Goal: Information Seeking & Learning: Find specific fact

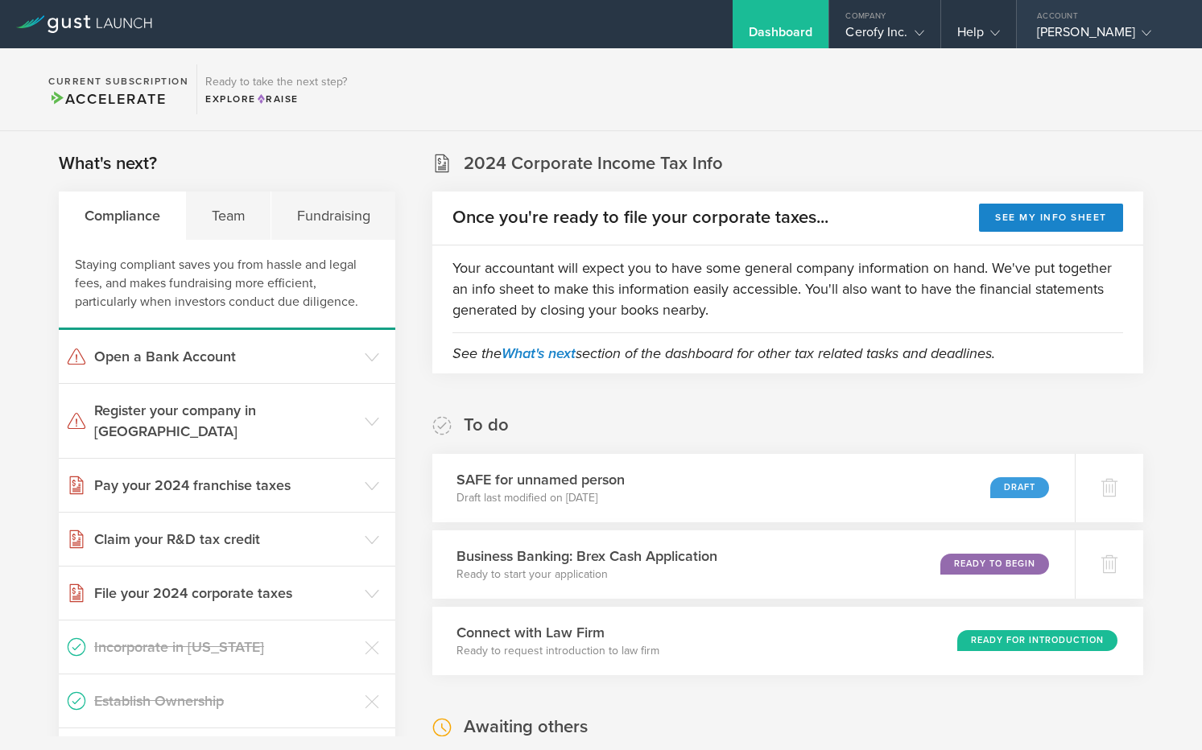
click at [1079, 29] on div "[PERSON_NAME]" at bounding box center [1105, 36] width 137 height 24
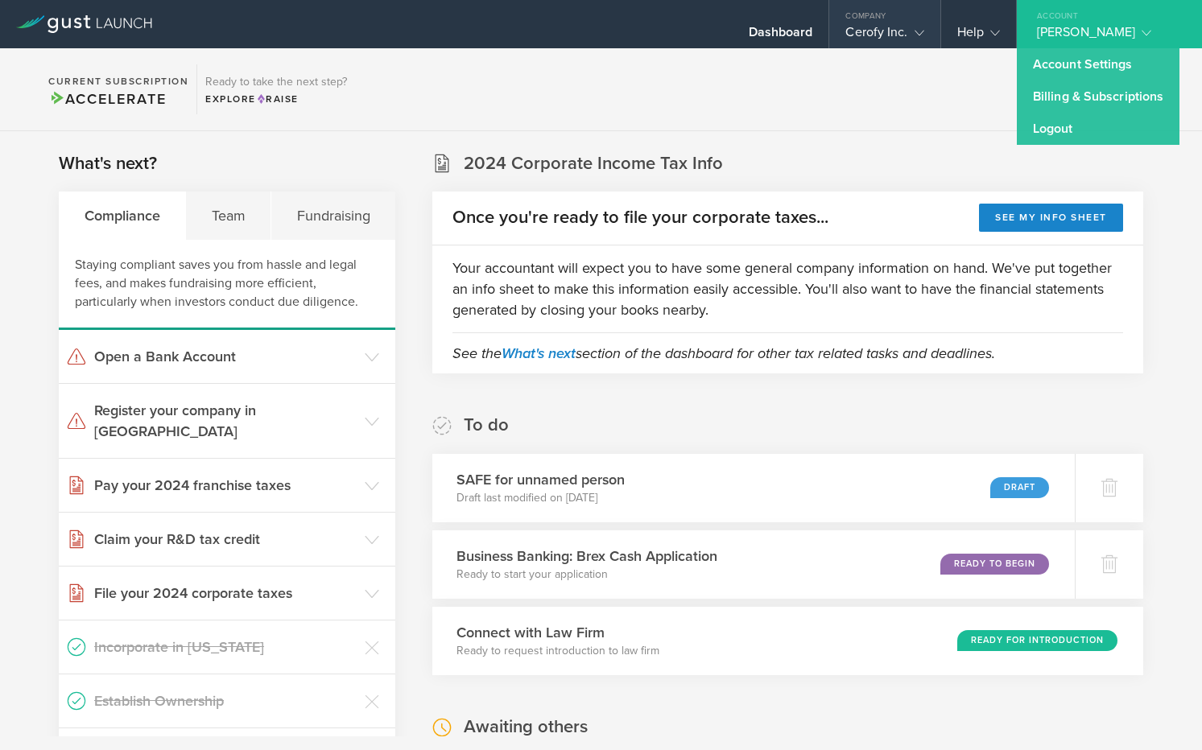
click at [933, 19] on div "Company" at bounding box center [884, 12] width 110 height 24
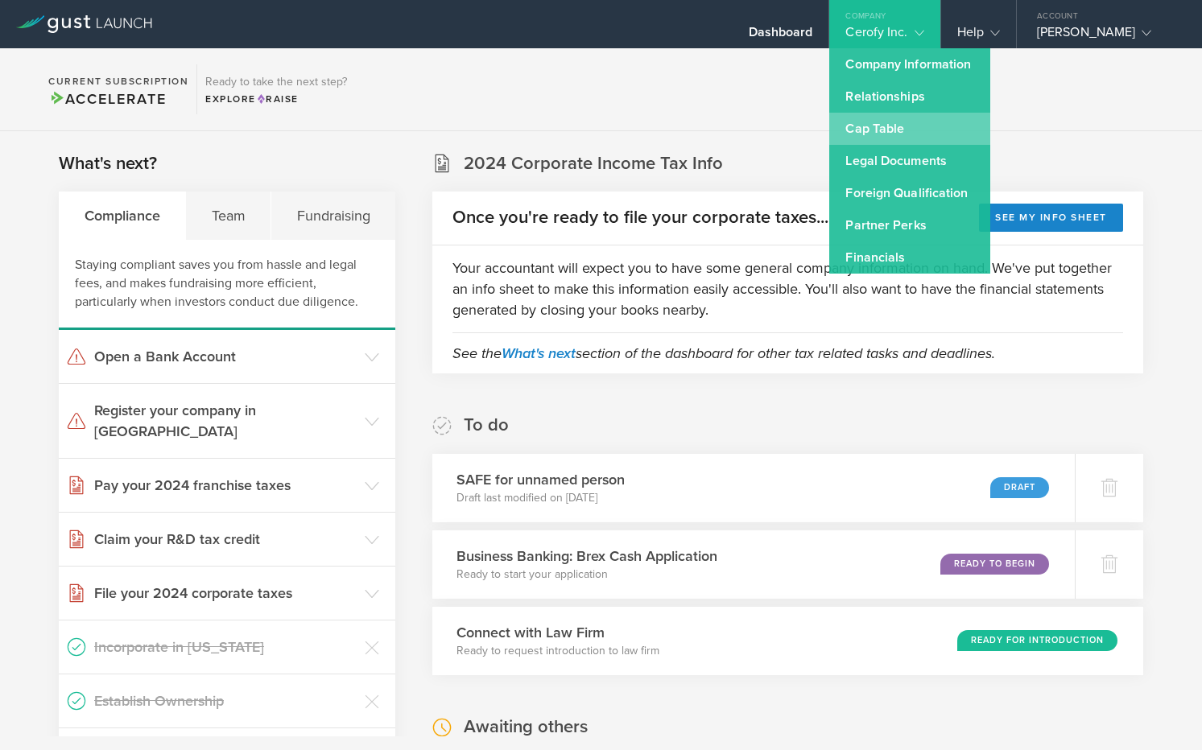
click at [902, 133] on link "Cap Table" at bounding box center [909, 129] width 161 height 32
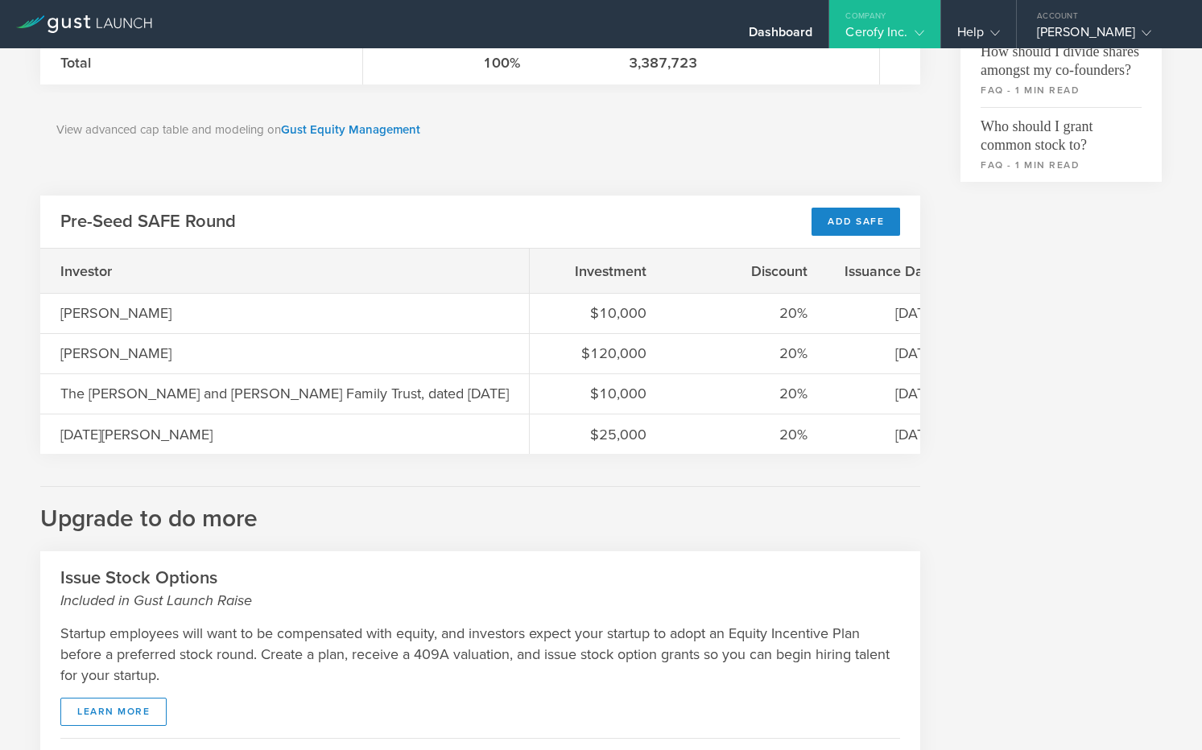
scroll to position [646, 0]
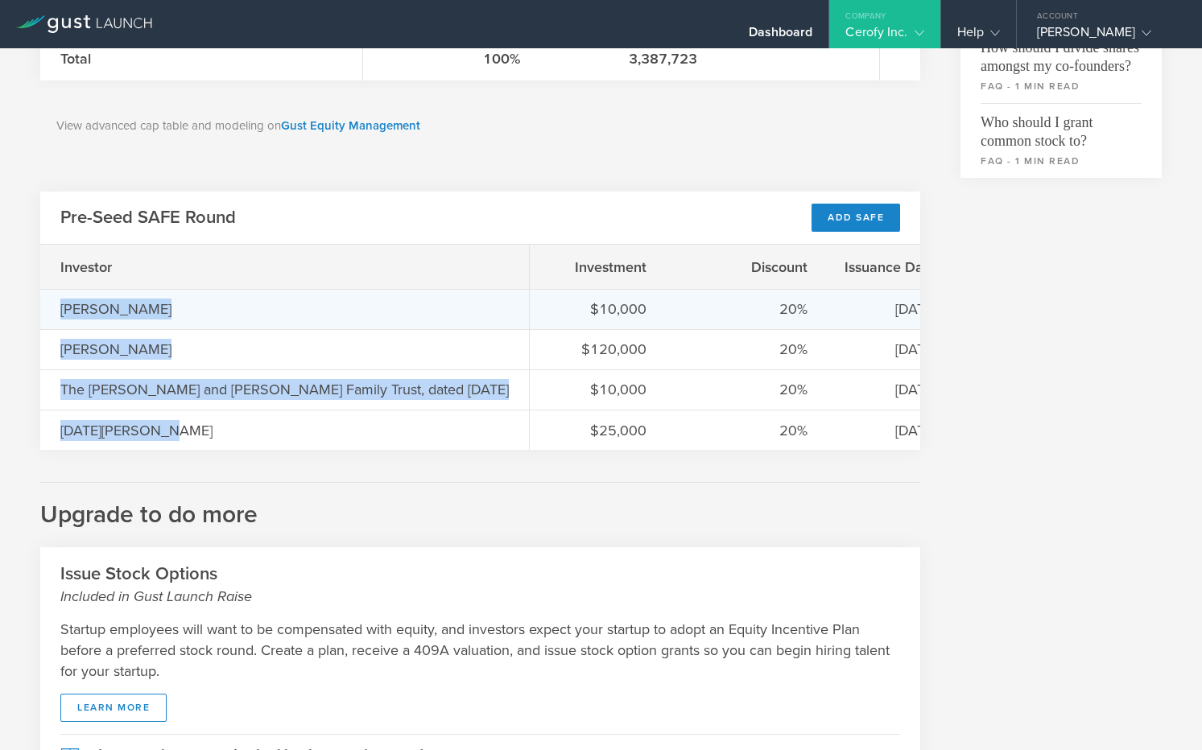
drag, startPoint x: 169, startPoint y: 434, endPoint x: 47, endPoint y: 303, distance: 178.8
click at [47, 303] on div "Investor [PERSON_NAME] [PERSON_NAME] The [PERSON_NAME] and [PERSON_NAME] Family…" at bounding box center [284, 347] width 489 height 205
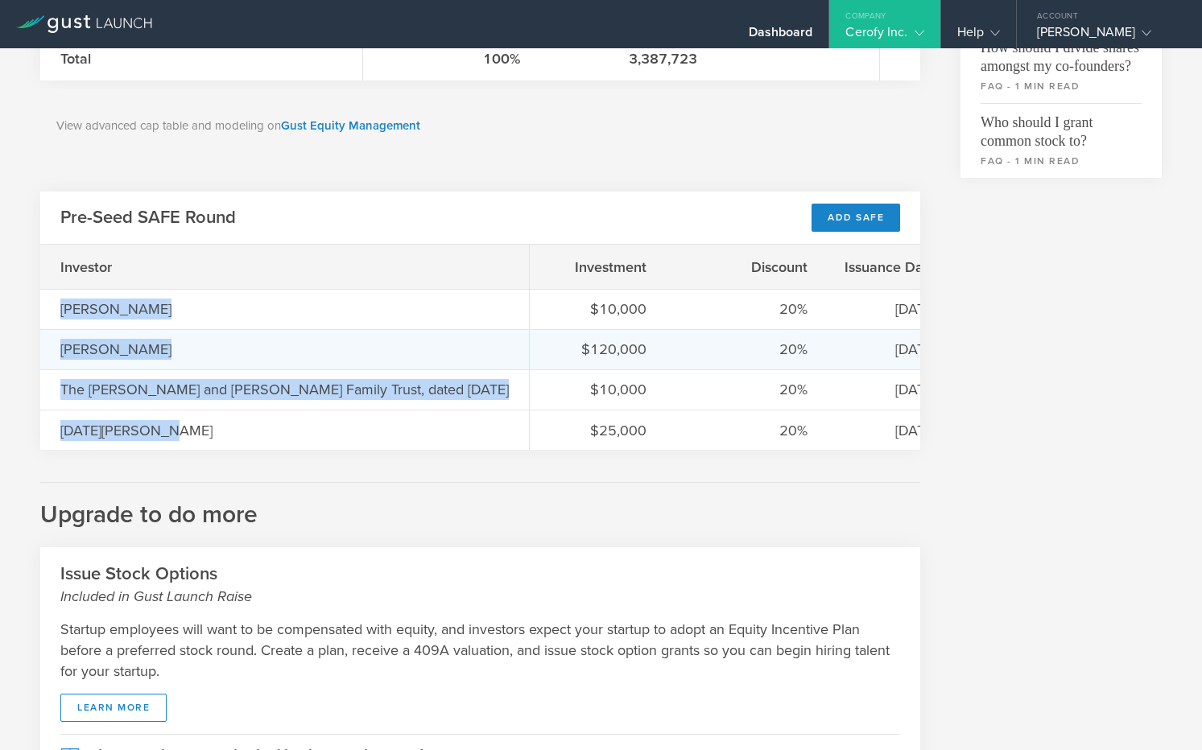
scroll to position [0, 0]
copy div "[PERSON_NAME] [PERSON_NAME] The [PERSON_NAME] and [PERSON_NAME] Family Trust, d…"
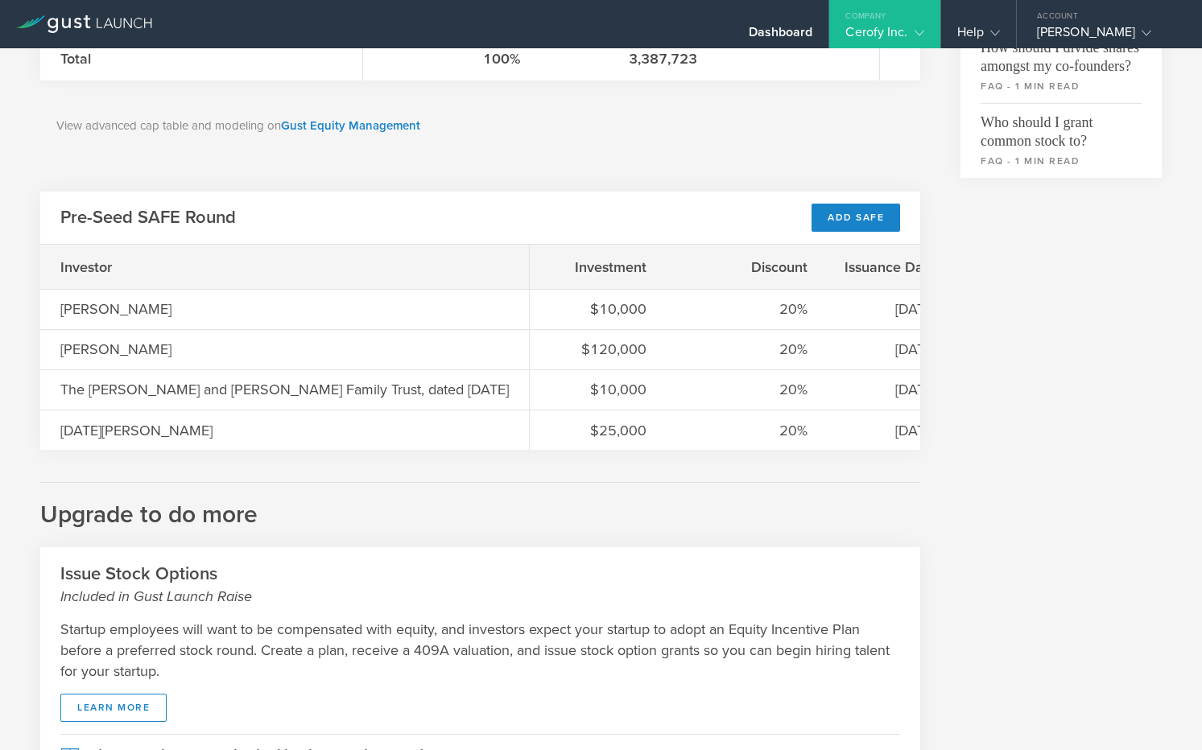
click at [457, 283] on div "Investor" at bounding box center [284, 267] width 489 height 44
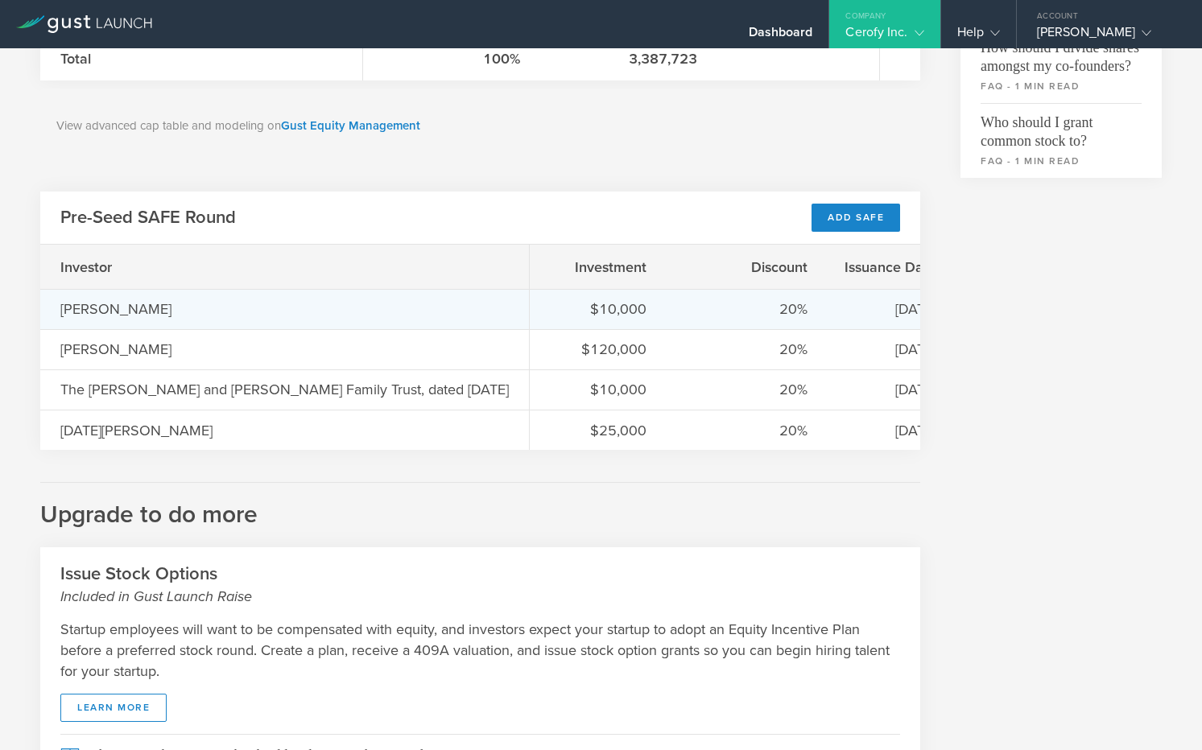
drag, startPoint x: 158, startPoint y: 310, endPoint x: 61, endPoint y: 303, distance: 96.8
click at [60, 303] on div "[PERSON_NAME]" at bounding box center [140, 309] width 161 height 21
copy div "[PERSON_NAME]"
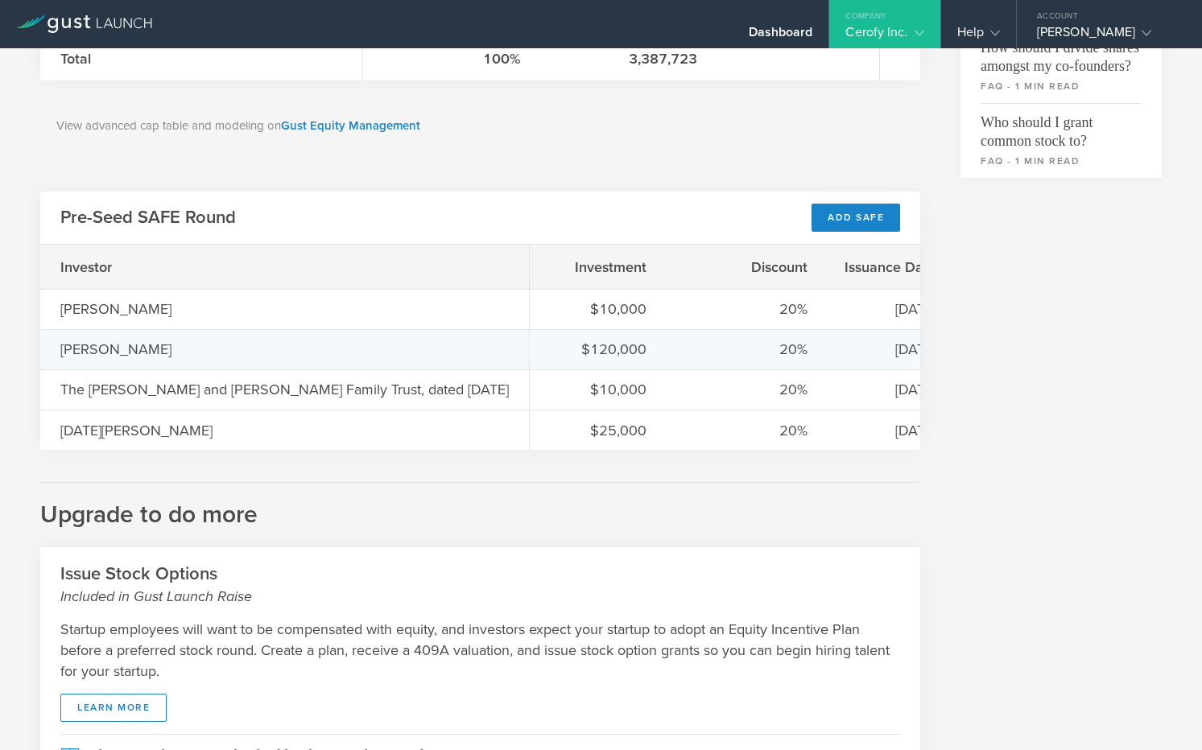
click at [294, 336] on div "[PERSON_NAME]" at bounding box center [284, 349] width 489 height 40
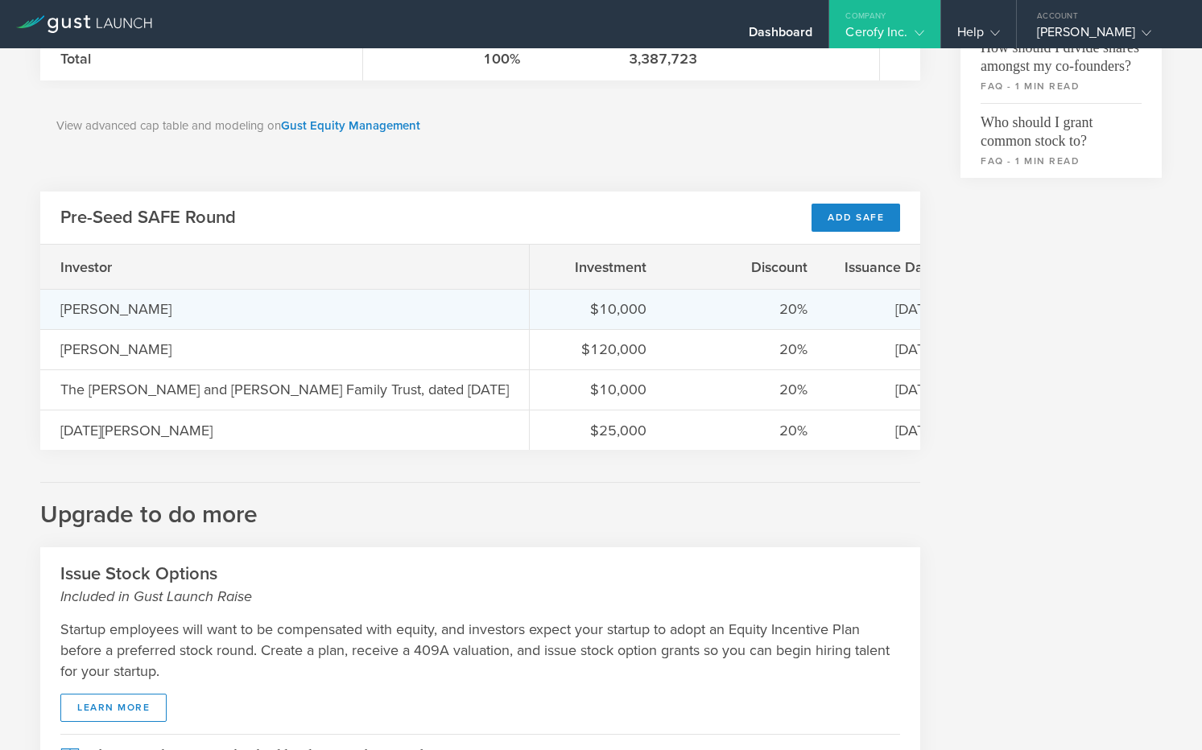
click at [127, 303] on div "[PERSON_NAME]" at bounding box center [140, 309] width 161 height 21
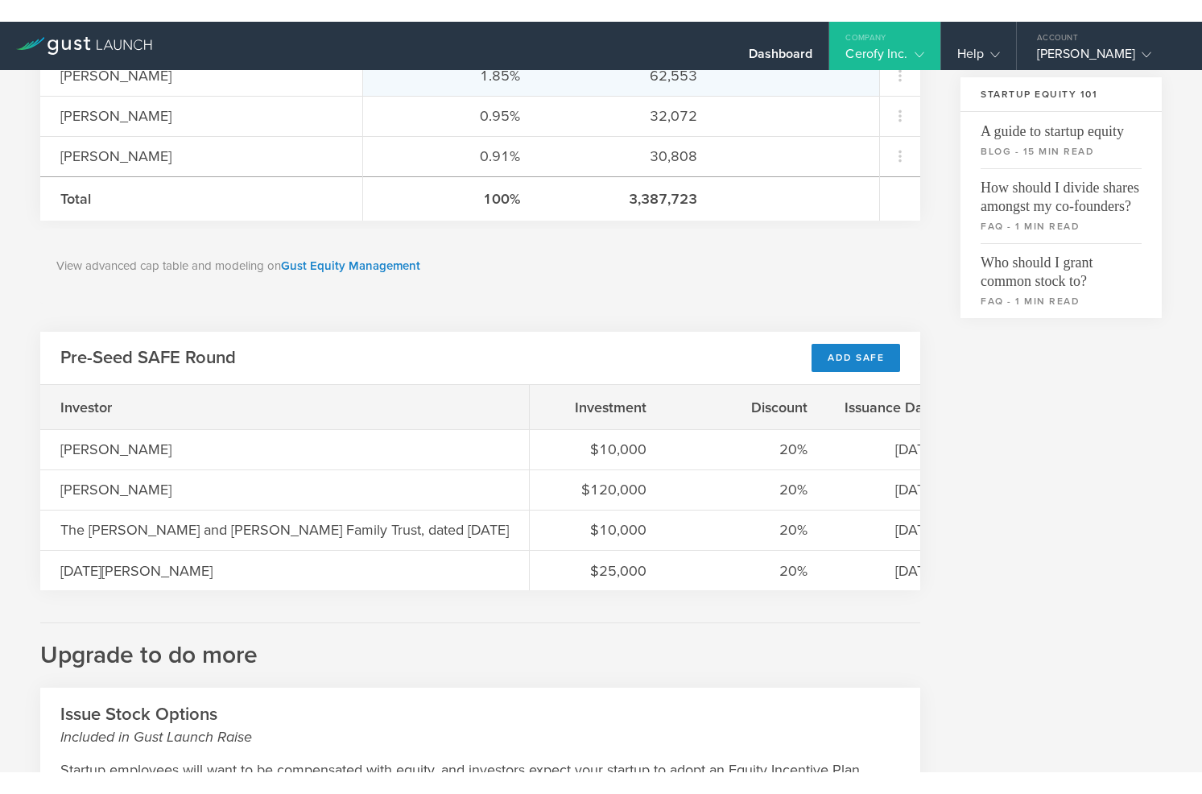
scroll to position [532, 0]
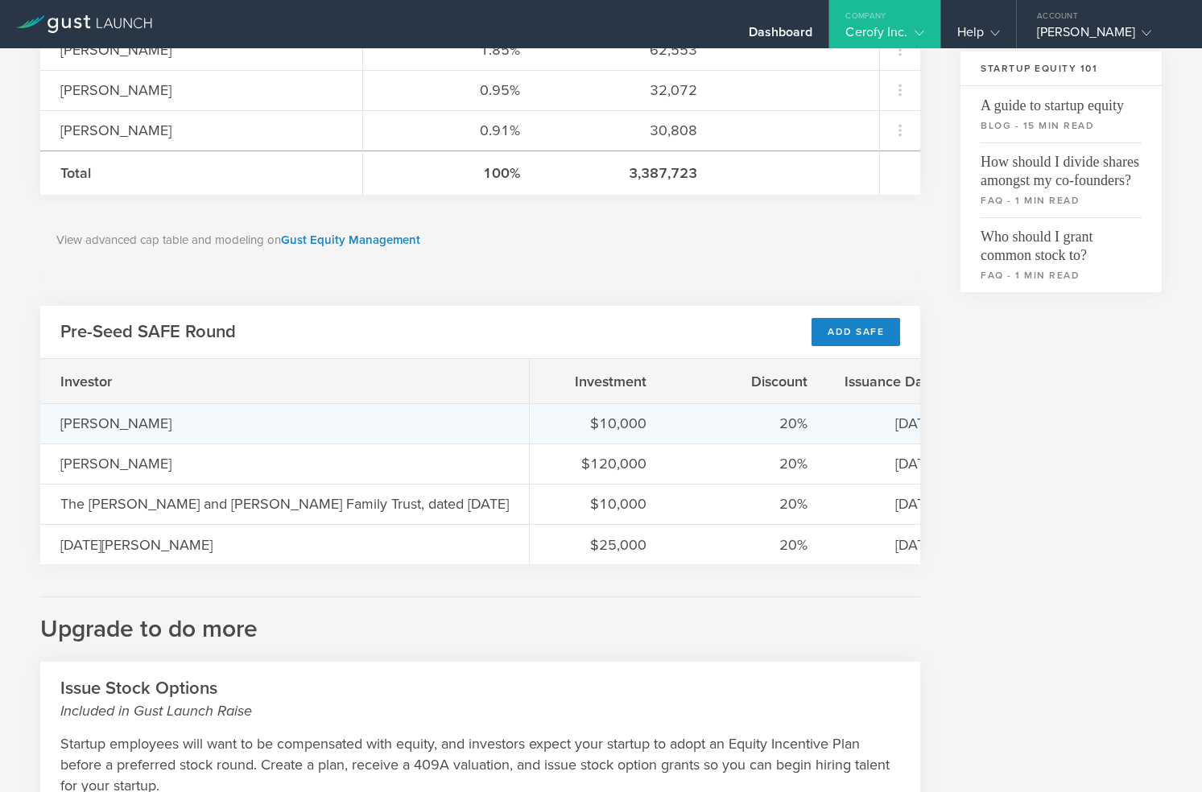
drag, startPoint x: 160, startPoint y: 415, endPoint x: 39, endPoint y: 428, distance: 121.4
click at [42, 424] on div "[PERSON_NAME]" at bounding box center [284, 423] width 489 height 40
copy div "[PERSON_NAME]"
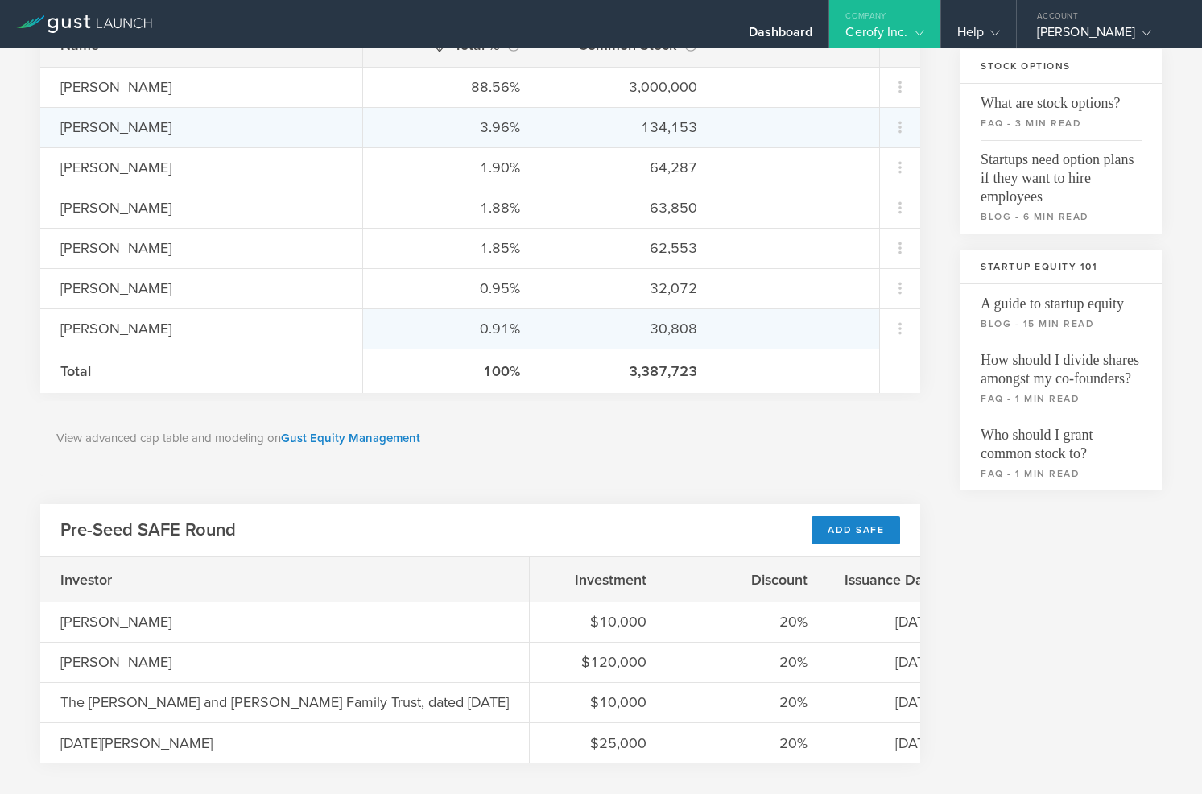
scroll to position [331, 0]
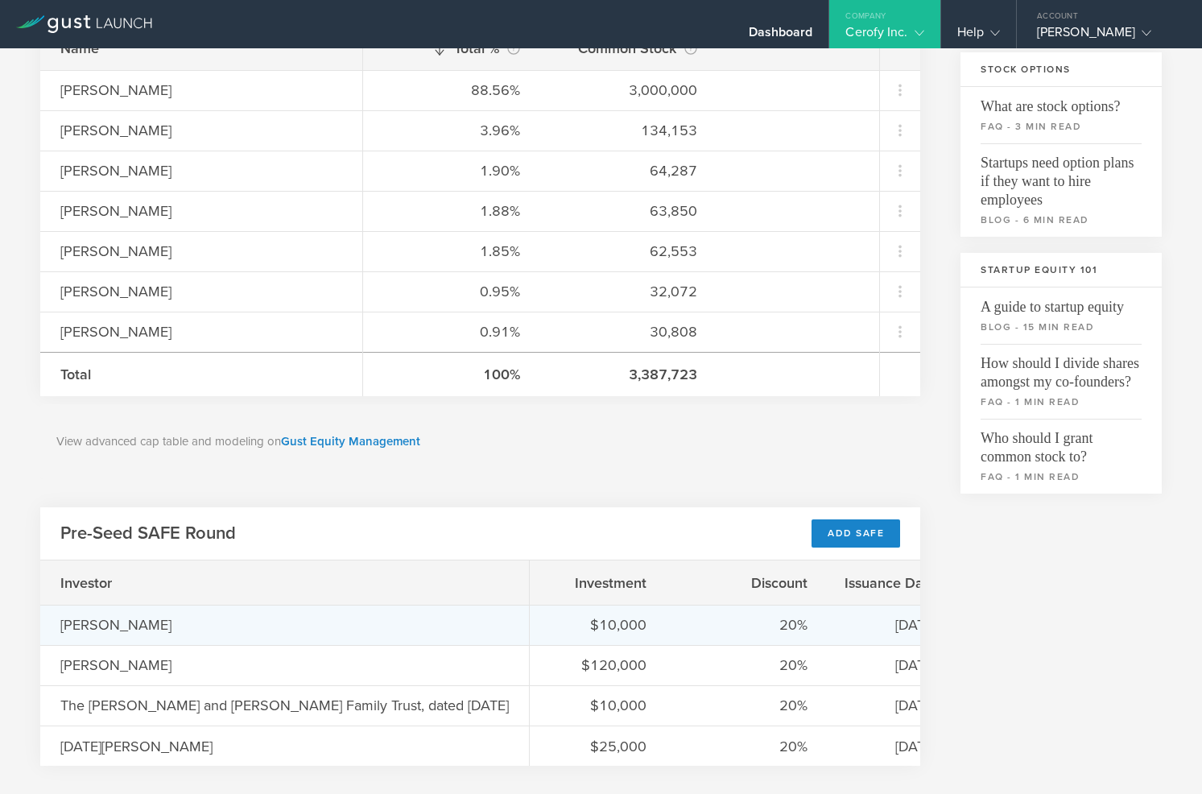
click at [171, 615] on div "[PERSON_NAME]" at bounding box center [140, 624] width 161 height 21
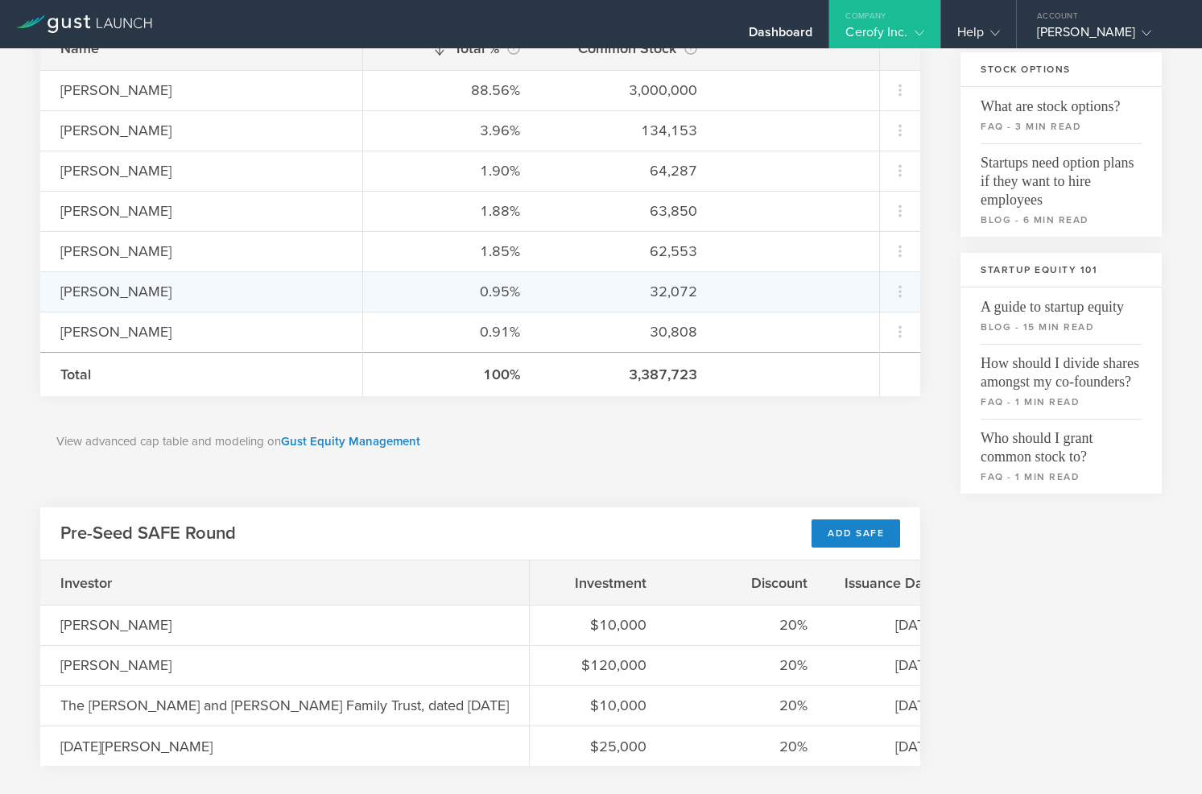
scroll to position [0, 0]
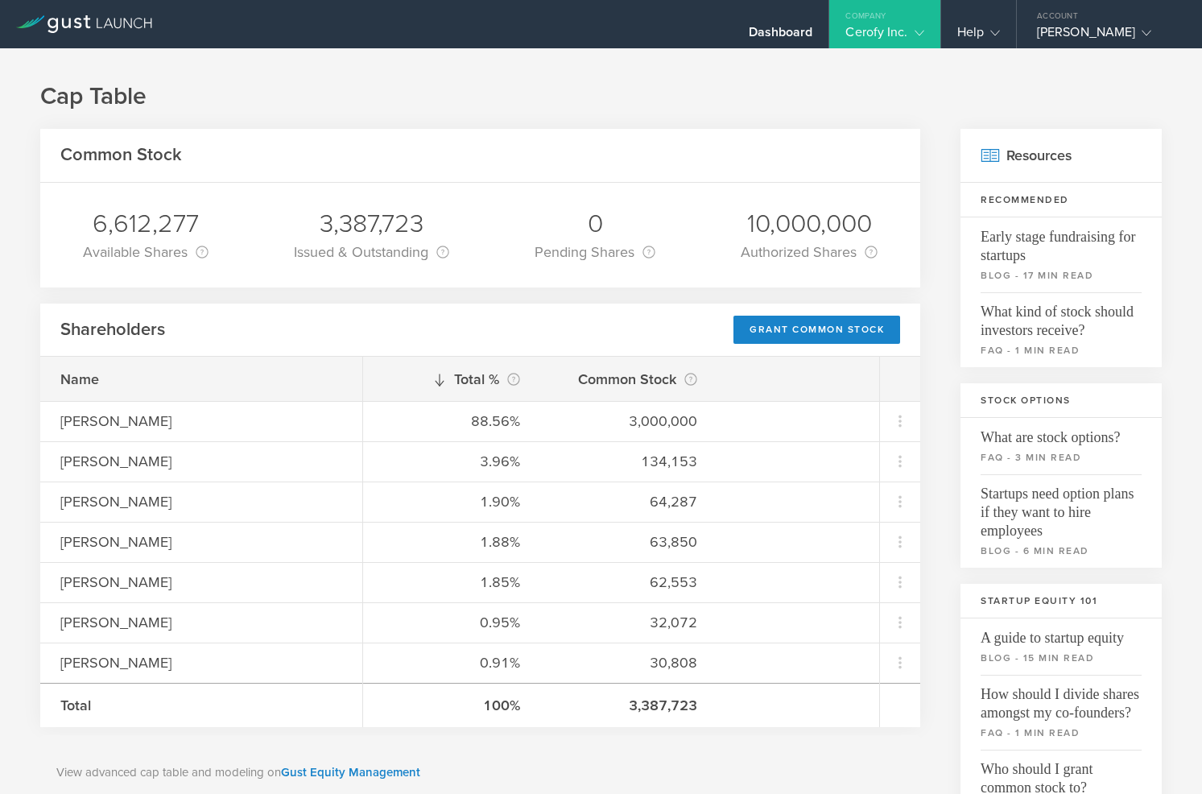
click at [101, 24] on icon at bounding box center [84, 24] width 136 height 18
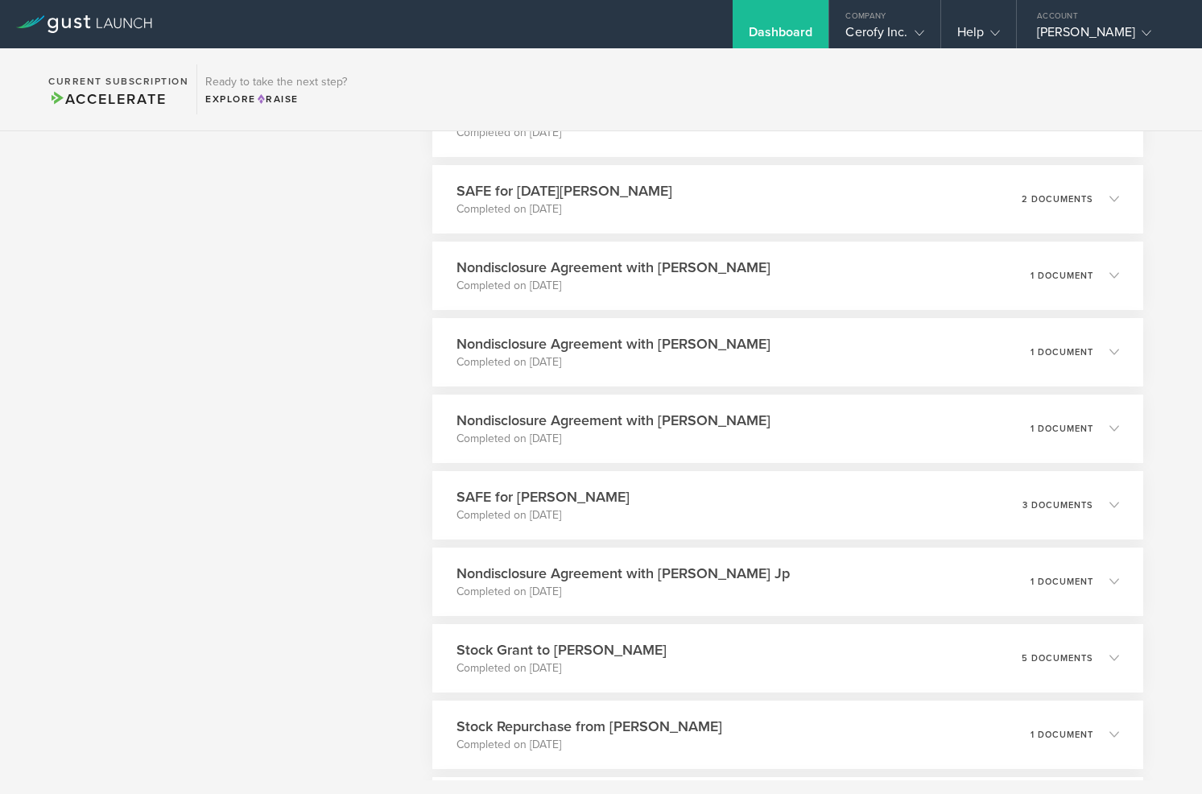
scroll to position [2826, 0]
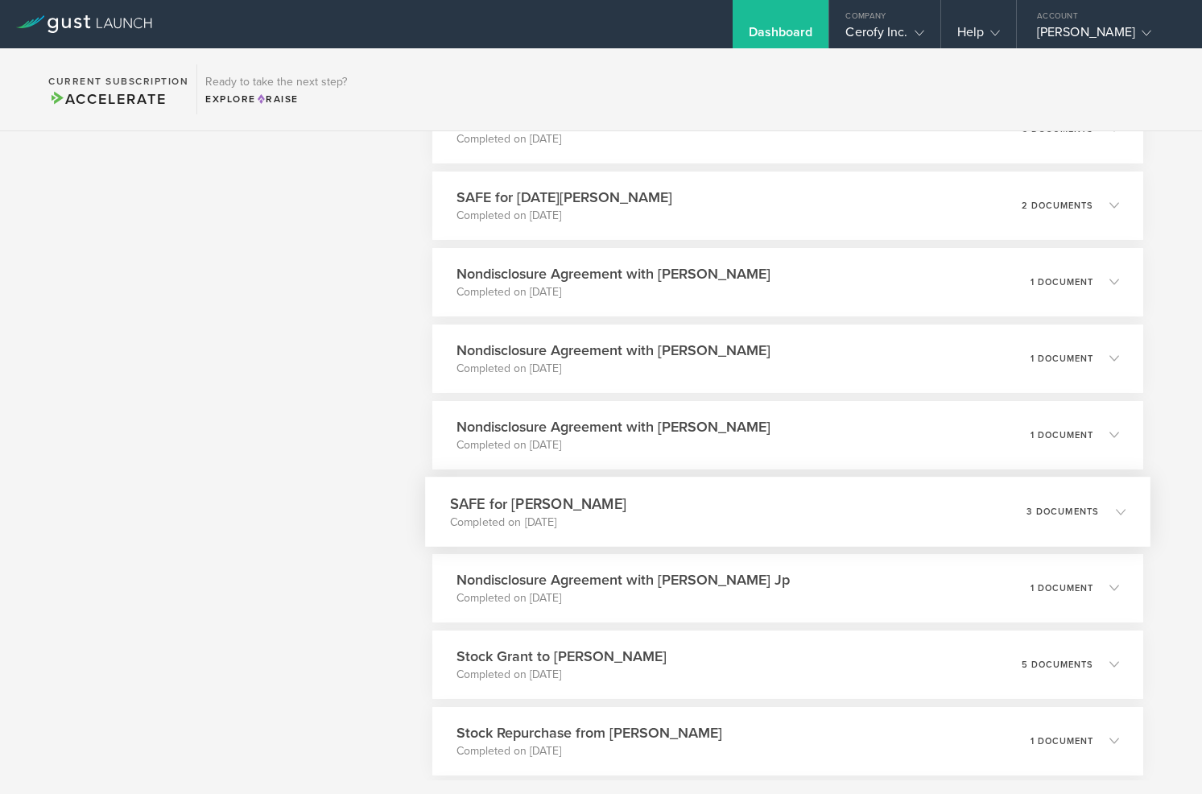
click at [533, 498] on h3 "SAFE for [PERSON_NAME]" at bounding box center [538, 504] width 176 height 22
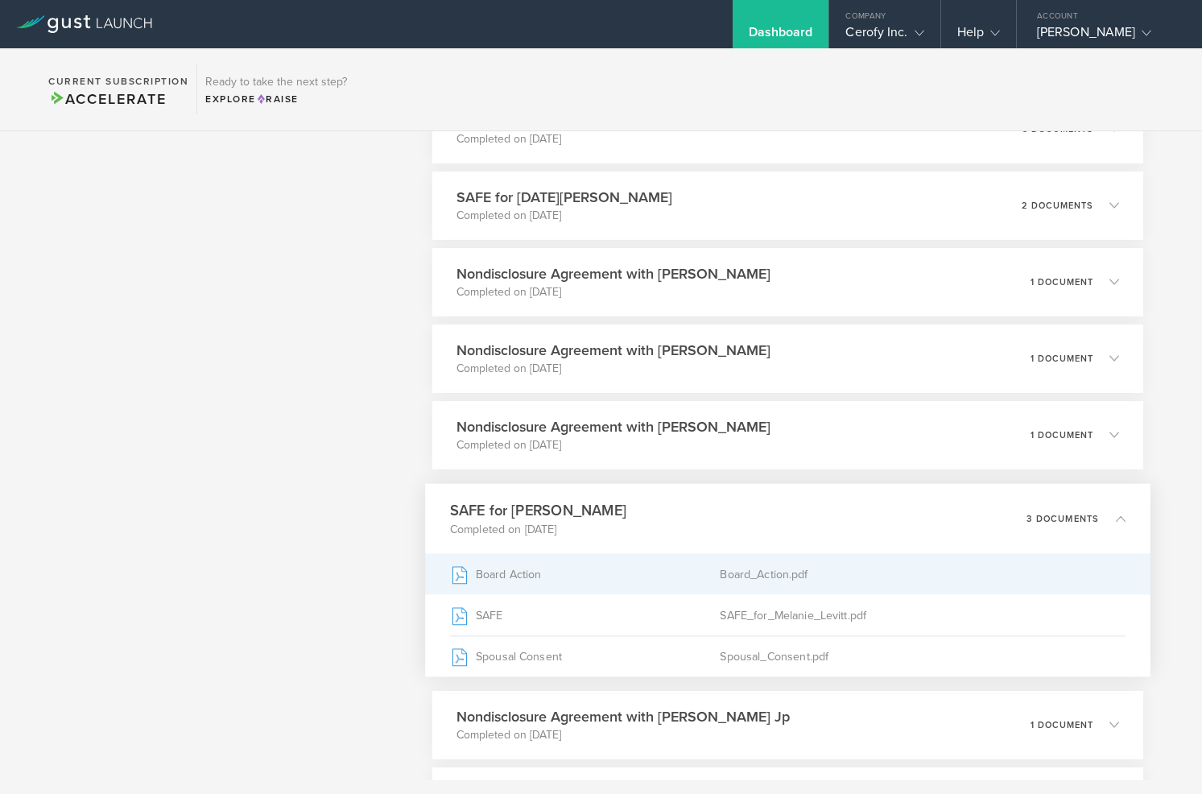
click at [507, 572] on div "Board Action" at bounding box center [585, 574] width 270 height 40
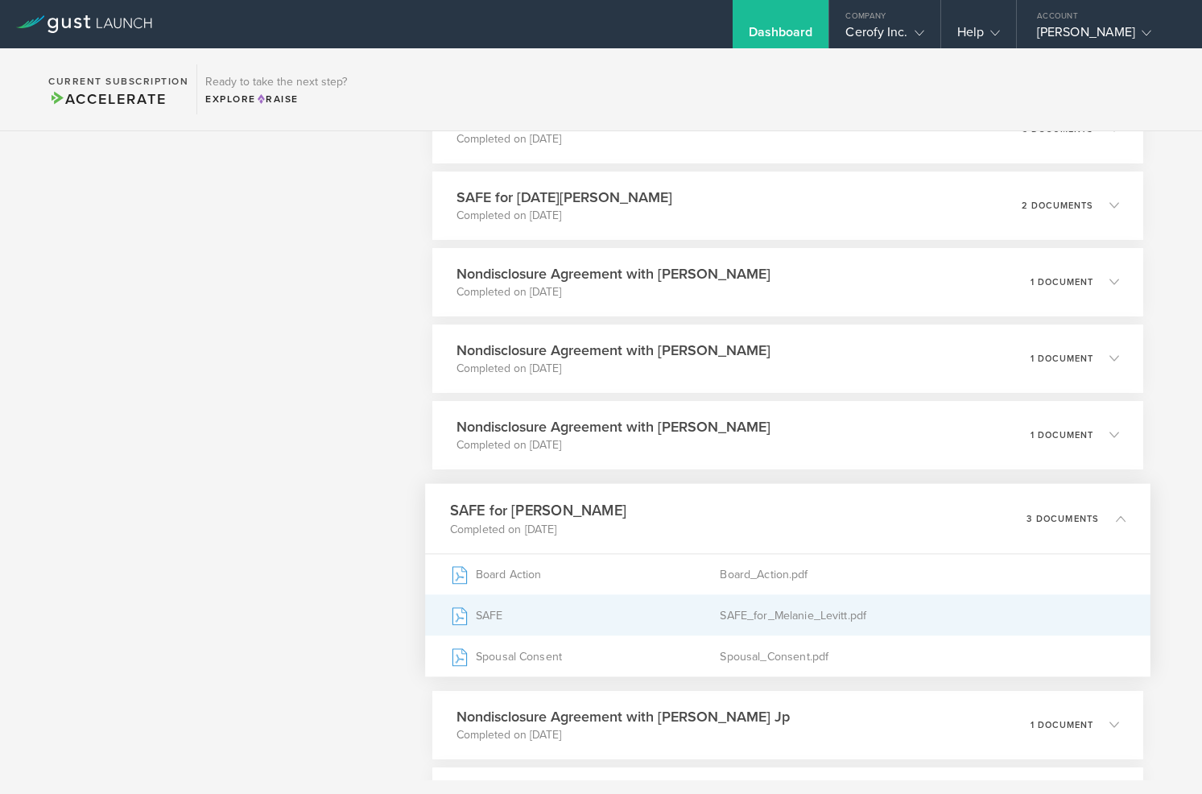
click at [546, 624] on div "SAFE" at bounding box center [585, 615] width 270 height 40
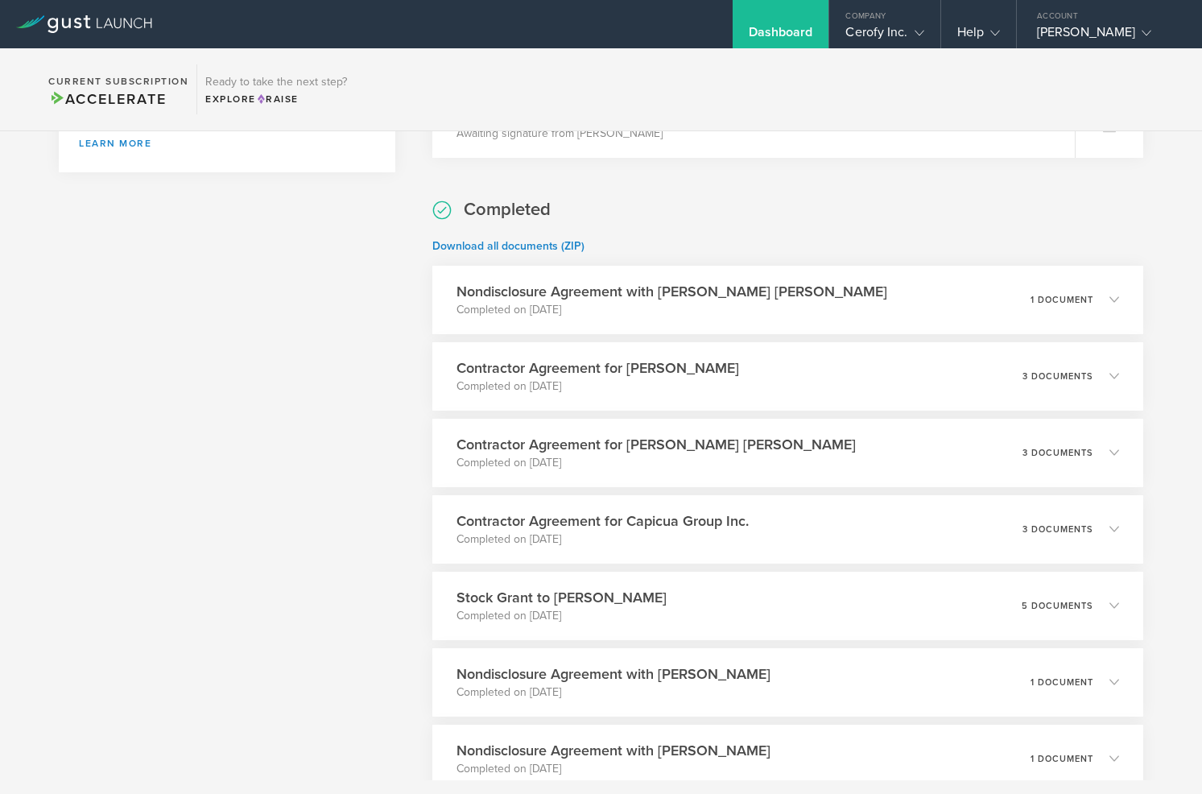
scroll to position [0, 0]
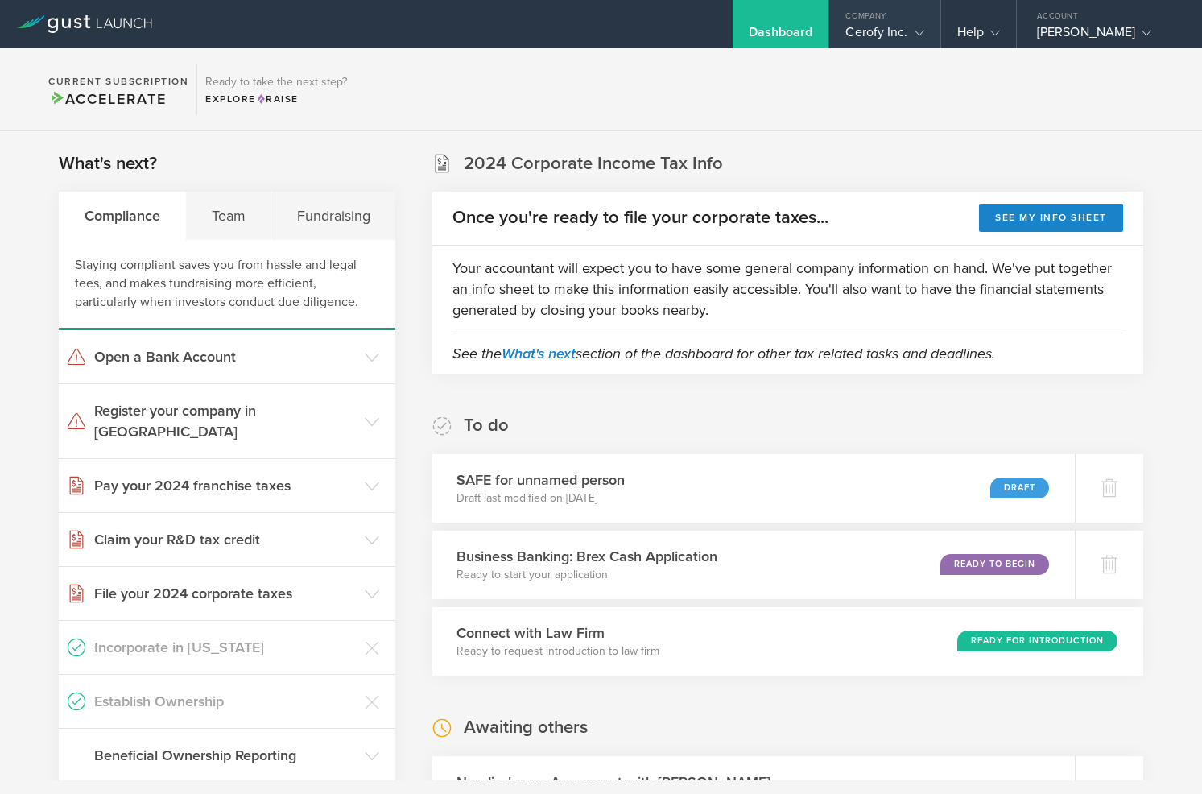
click at [877, 22] on div "Company" at bounding box center [884, 12] width 110 height 24
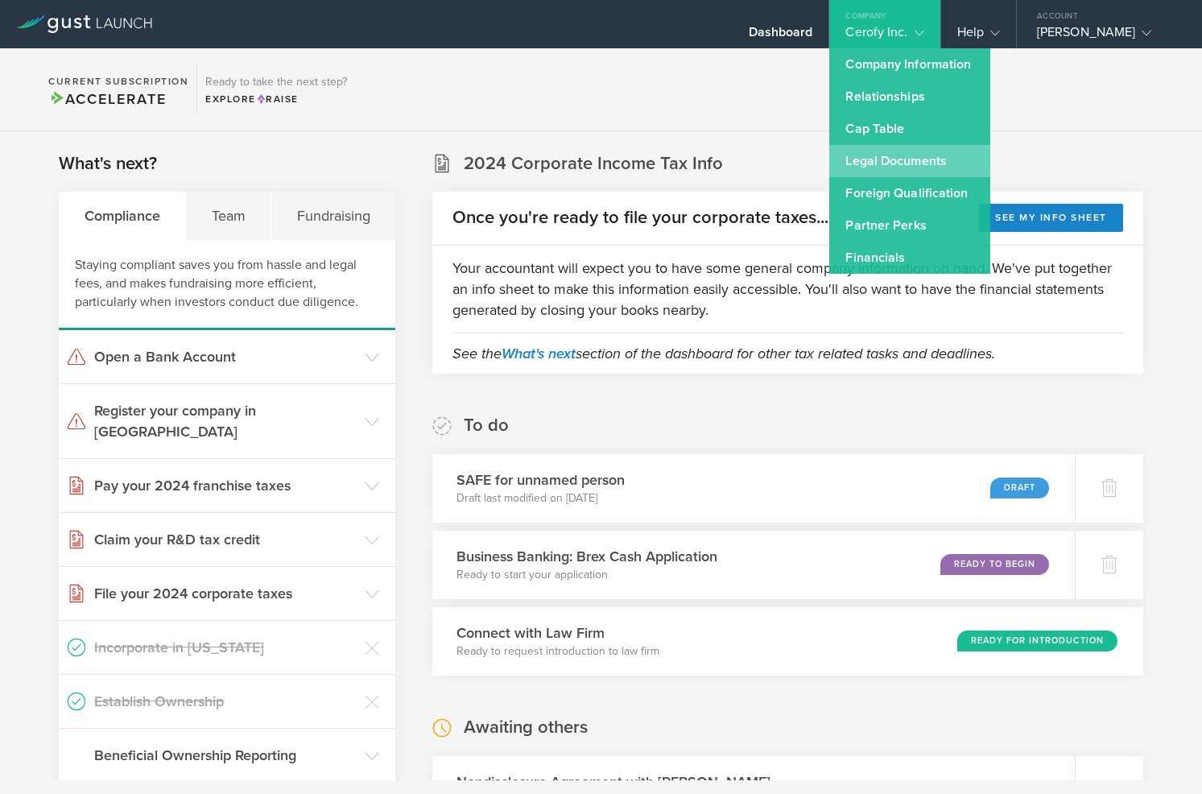
click at [875, 151] on link "Legal Documents" at bounding box center [909, 161] width 161 height 32
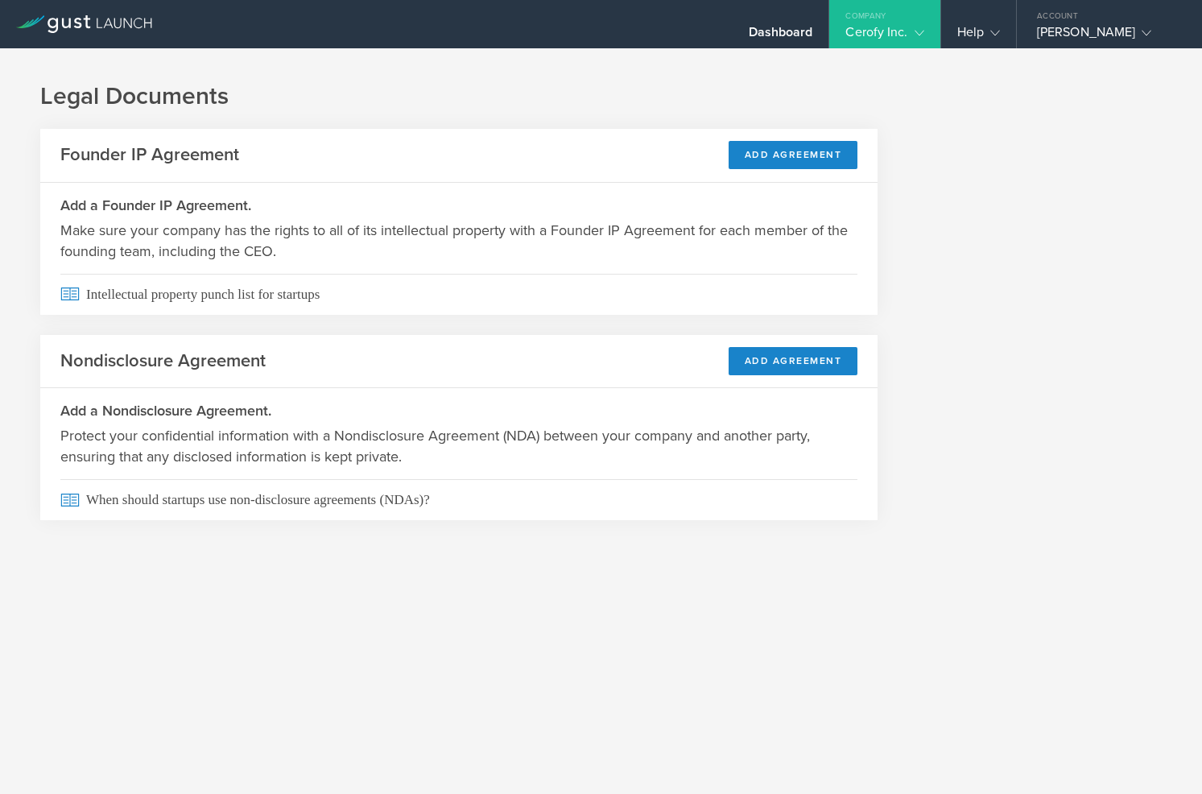
click at [877, 48] on div "Legal Documents Founder IP Agreement Add Agreement Add a Founder IP Agreement. …" at bounding box center [601, 314] width 1202 height 532
click at [874, 40] on div "Cerofy Inc." at bounding box center [884, 36] width 78 height 24
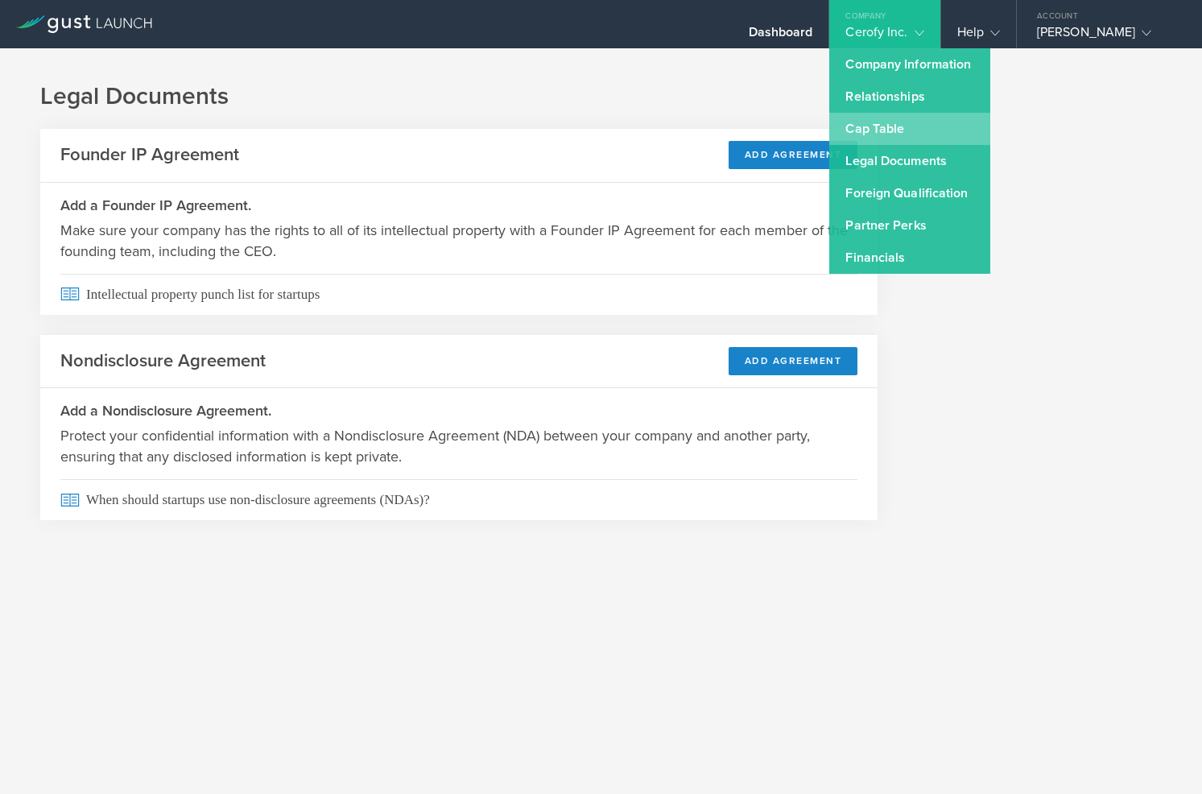
click at [859, 124] on link "Cap Table" at bounding box center [909, 129] width 161 height 32
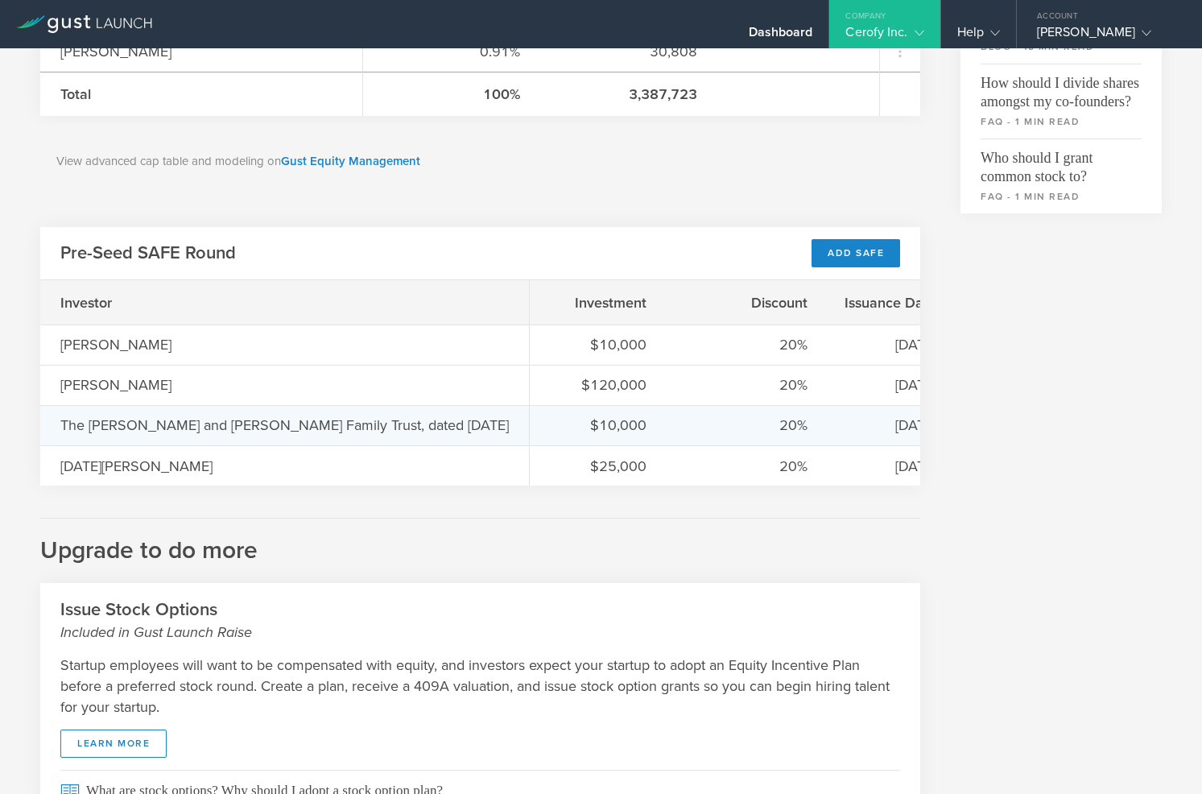
scroll to position [614, 0]
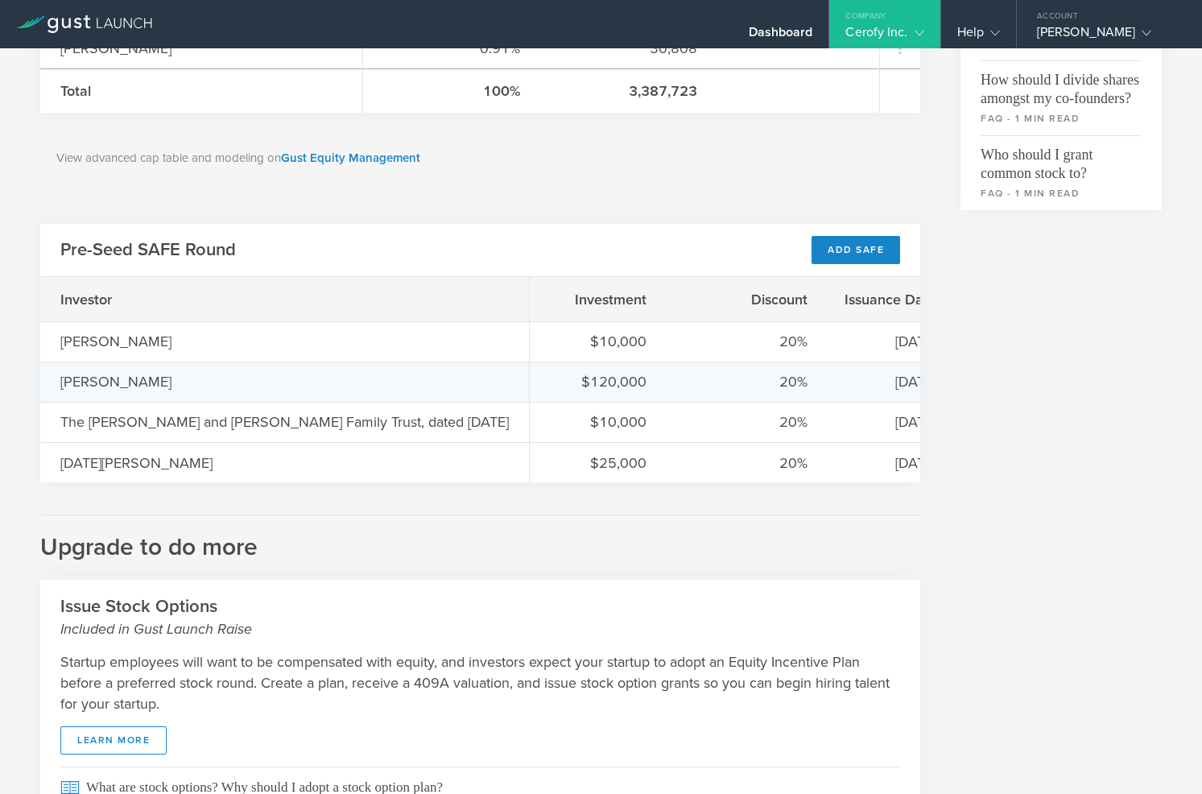
click at [247, 386] on div "[PERSON_NAME]" at bounding box center [284, 381] width 489 height 40
click at [151, 382] on div "[PERSON_NAME]" at bounding box center [140, 381] width 161 height 21
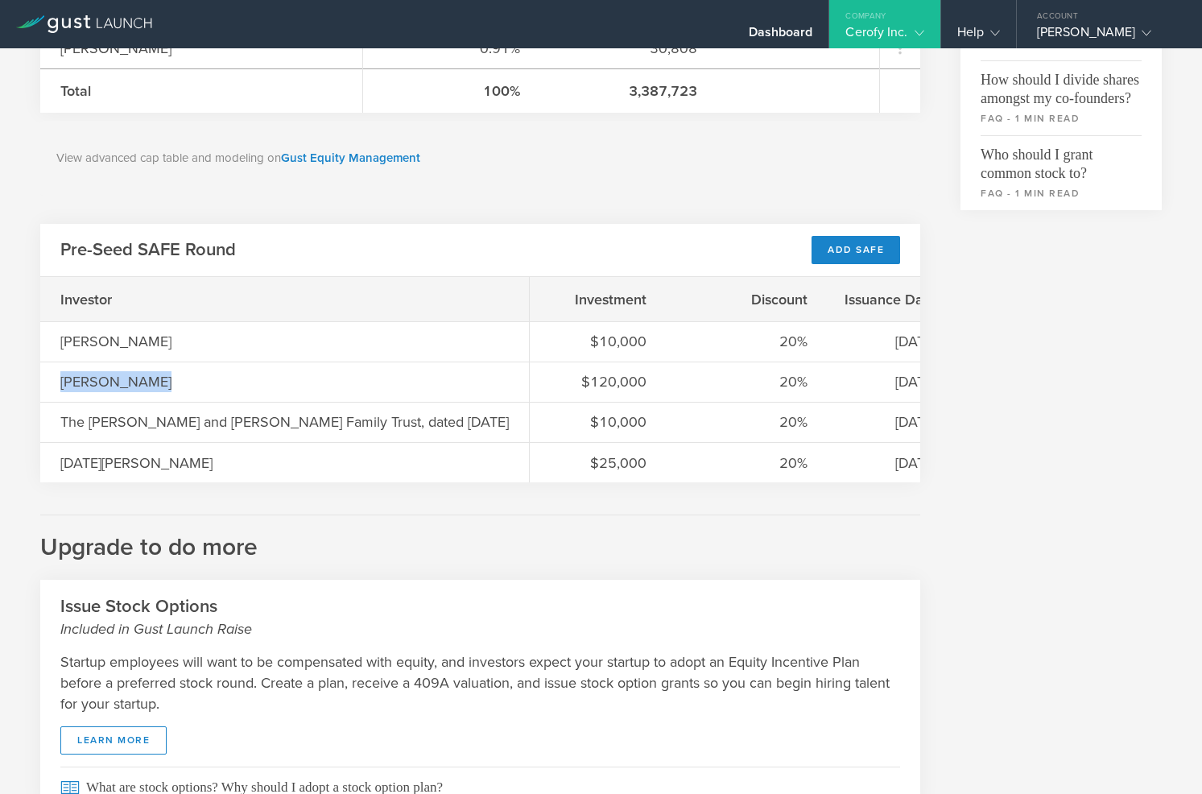
drag, startPoint x: 151, startPoint y: 382, endPoint x: 38, endPoint y: 380, distance: 113.5
click at [38, 380] on div "Cap Table Common Stock 6,612,277 Available Shares This is the number of shares …" at bounding box center [601, 149] width 1202 height 1430
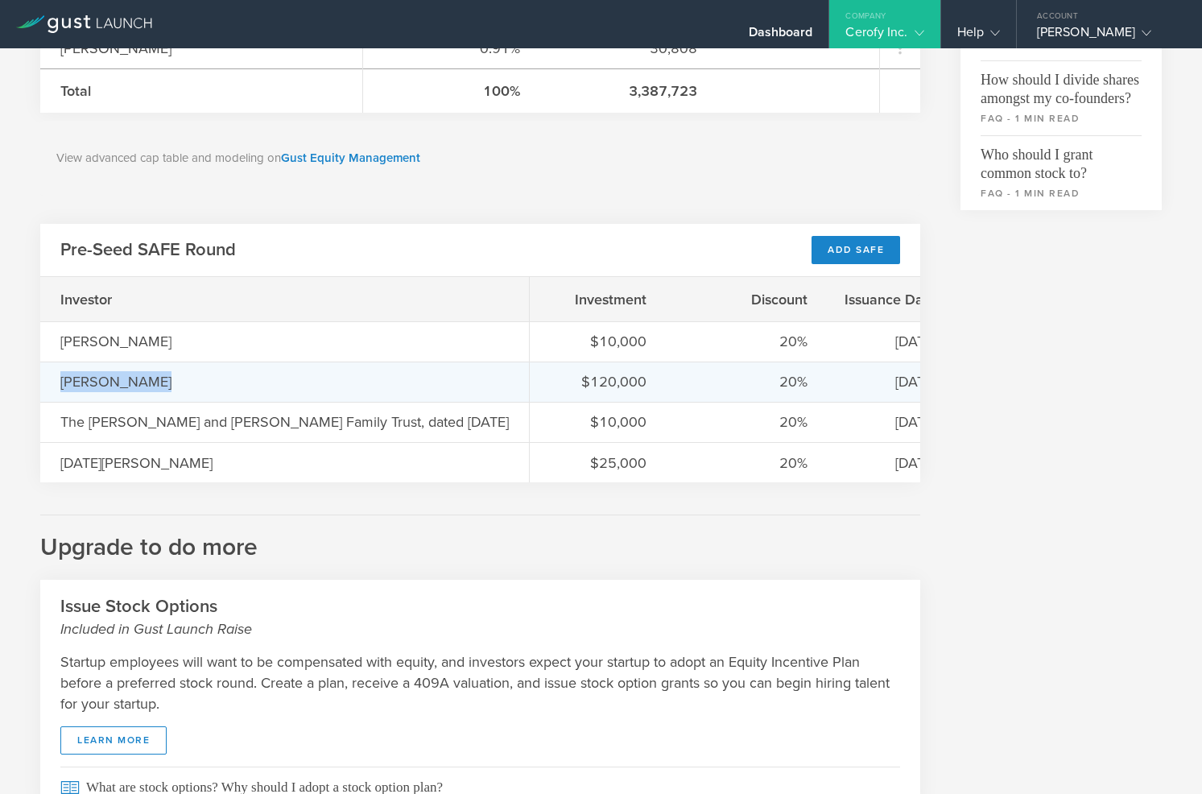
copy div "[PERSON_NAME]"
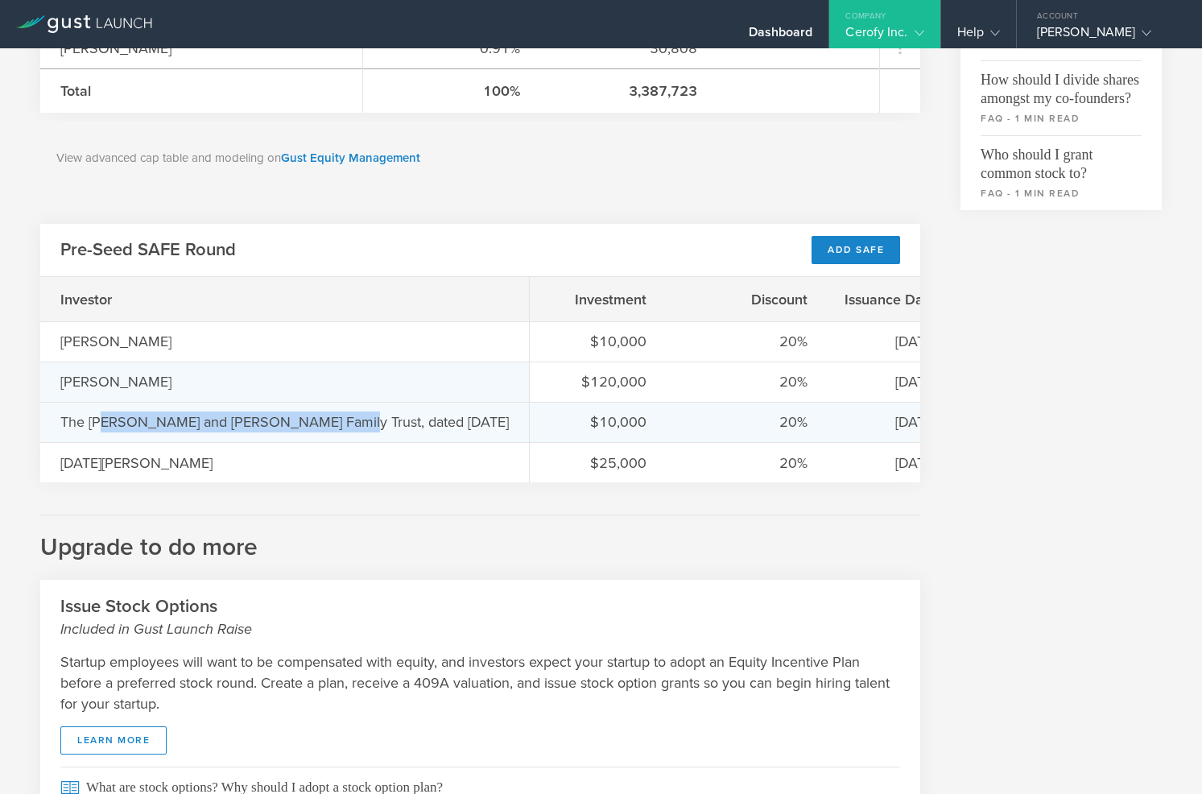
drag, startPoint x: 328, startPoint y: 419, endPoint x: 115, endPoint y: 400, distance: 213.4
click at [104, 415] on div "The [PERSON_NAME] and [PERSON_NAME] Family Trust, dated [DATE]" at bounding box center [284, 421] width 448 height 21
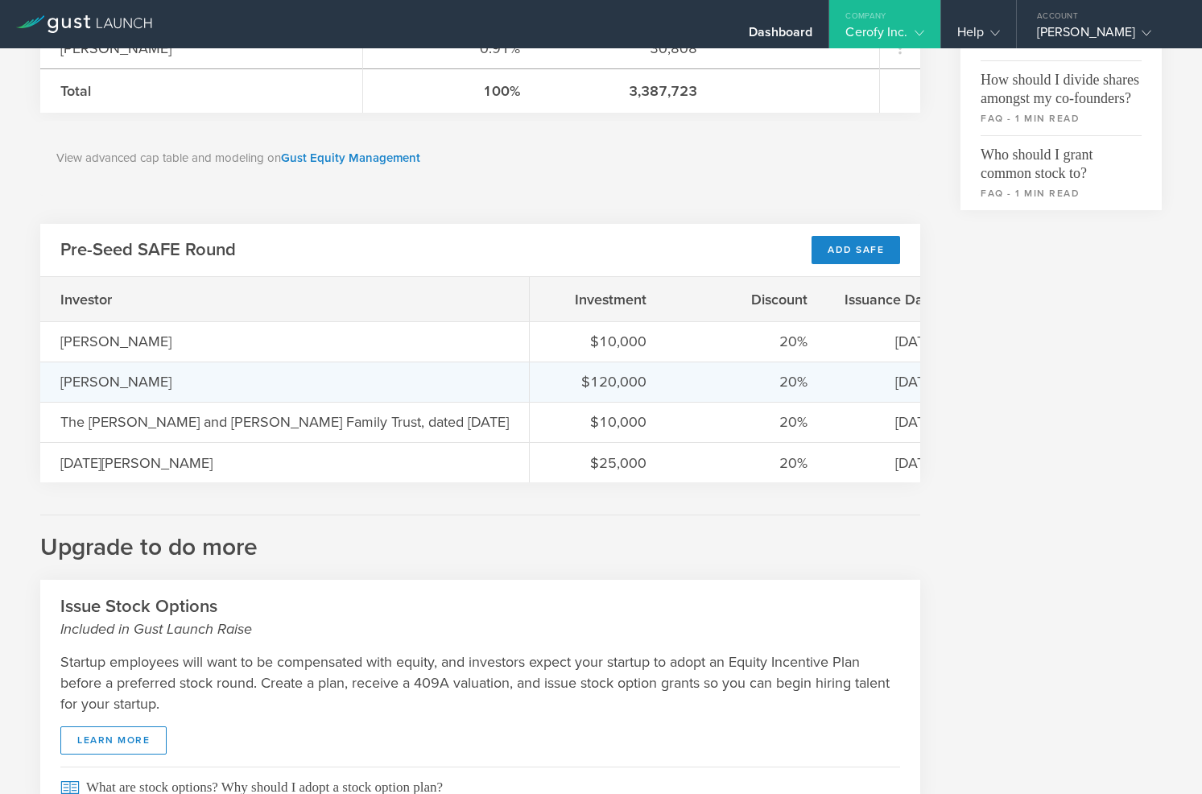
click at [115, 400] on div "[PERSON_NAME]" at bounding box center [284, 381] width 489 height 40
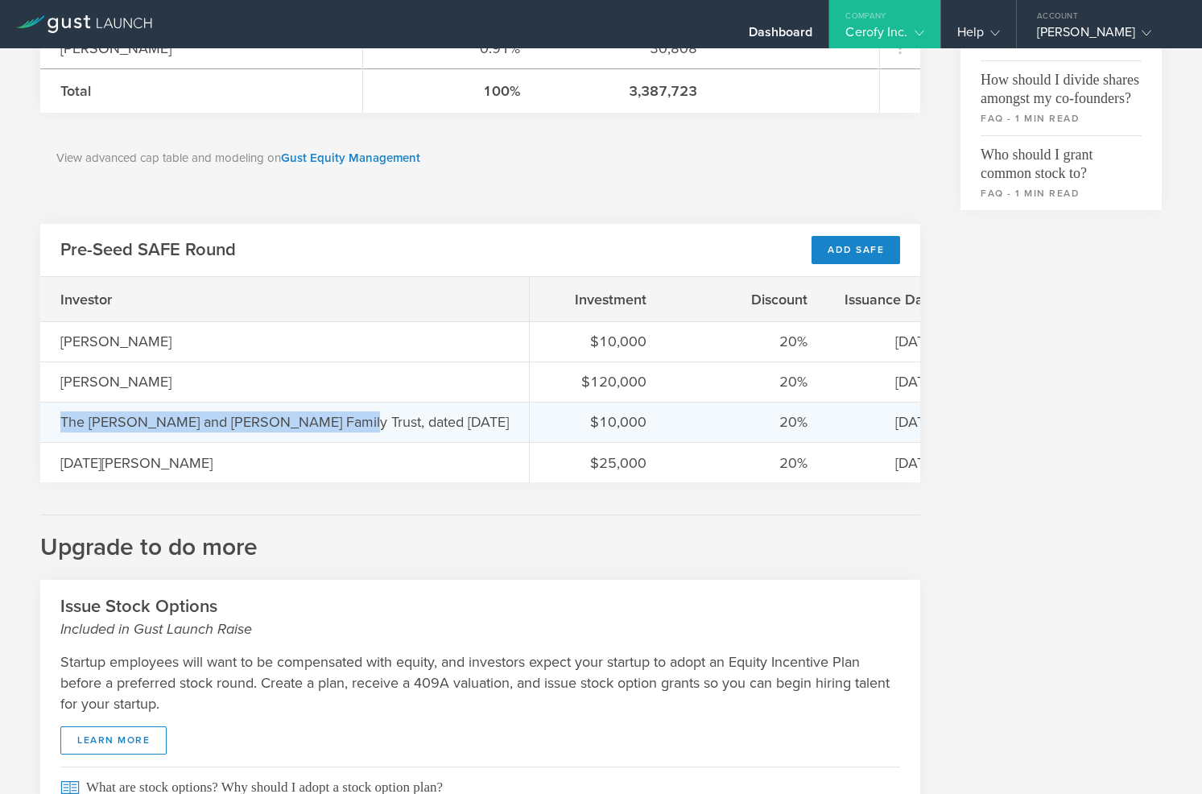
drag, startPoint x: 331, startPoint y: 422, endPoint x: 61, endPoint y: 430, distance: 269.8
click at [63, 430] on div "The [PERSON_NAME] and [PERSON_NAME] Family Trust, dated [DATE]" at bounding box center [284, 421] width 448 height 21
copy div "The [PERSON_NAME] and [PERSON_NAME] Family Trust"
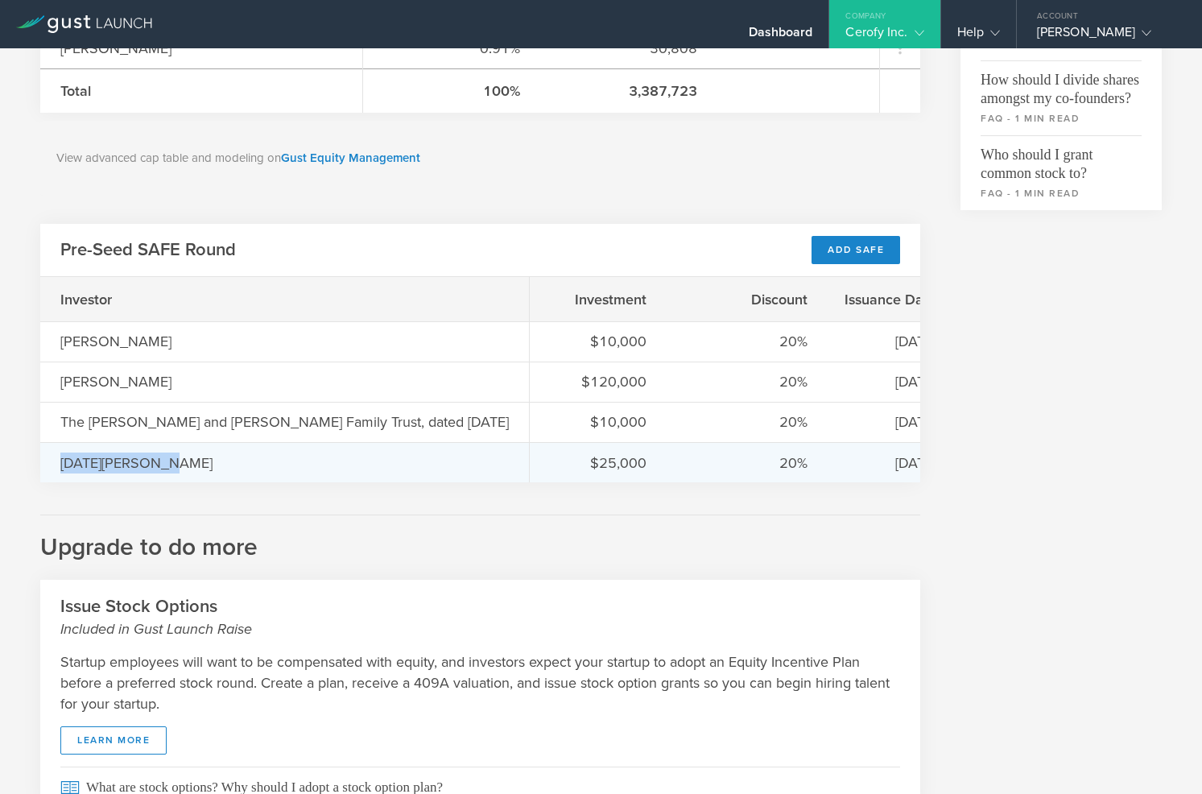
drag, startPoint x: 163, startPoint y: 471, endPoint x: 43, endPoint y: 468, distance: 120.0
click at [43, 467] on div "[DATE][PERSON_NAME]" at bounding box center [284, 462] width 489 height 40
copy div "[DATE][PERSON_NAME]"
